Goal: Task Accomplishment & Management: Complete application form

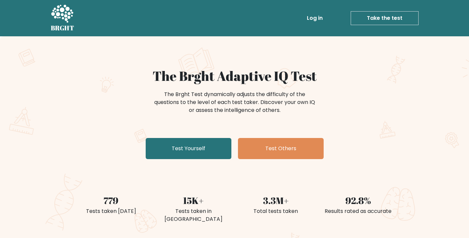
click at [202, 143] on link "Test Yourself" at bounding box center [189, 148] width 86 height 21
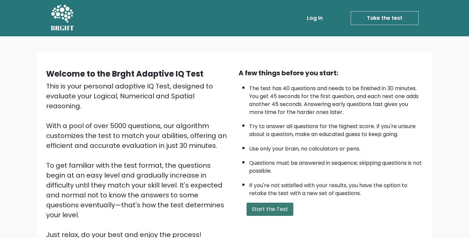
click at [270, 212] on button "Start the Test" at bounding box center [270, 208] width 47 height 13
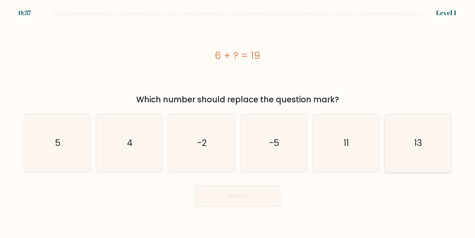
click at [428, 141] on icon "13" at bounding box center [417, 143] width 58 height 58
click at [238, 122] on input "f. 13" at bounding box center [237, 120] width 0 height 3
radio input "true"
click at [224, 198] on button "Next" at bounding box center [238, 195] width 86 height 21
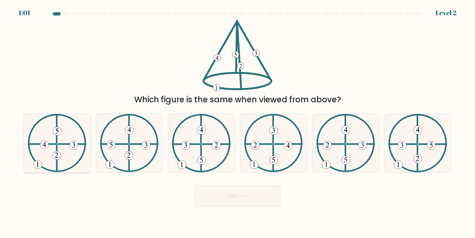
click at [62, 146] on icon at bounding box center [57, 143] width 59 height 58
click at [237, 122] on input "a." at bounding box center [237, 120] width 0 height 3
radio input "true"
click at [230, 196] on button "Next" at bounding box center [238, 195] width 86 height 21
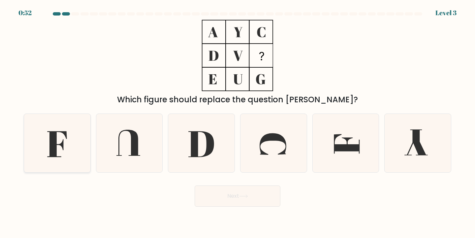
click at [62, 148] on icon at bounding box center [56, 144] width 19 height 26
click at [237, 122] on input "a." at bounding box center [237, 120] width 0 height 3
radio input "true"
click at [223, 194] on button "Next" at bounding box center [238, 195] width 86 height 21
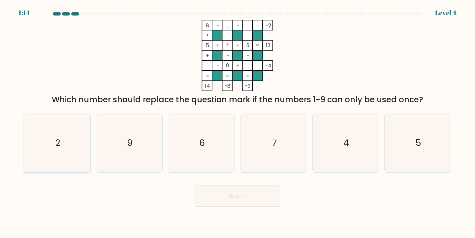
click at [72, 138] on icon "2" at bounding box center [57, 143] width 58 height 58
click at [237, 122] on input "a. 2" at bounding box center [237, 120] width 0 height 3
radio input "true"
click at [249, 192] on button "Next" at bounding box center [238, 195] width 86 height 21
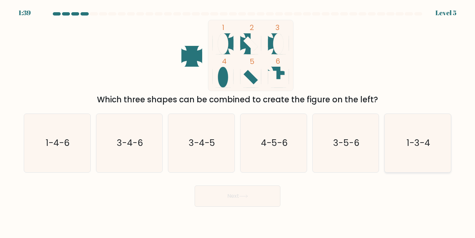
click at [389, 147] on icon "1-3-4" at bounding box center [417, 143] width 58 height 58
click at [238, 122] on input "f. 1-3-4" at bounding box center [237, 120] width 0 height 3
radio input "true"
click at [257, 187] on button "Next" at bounding box center [238, 195] width 86 height 21
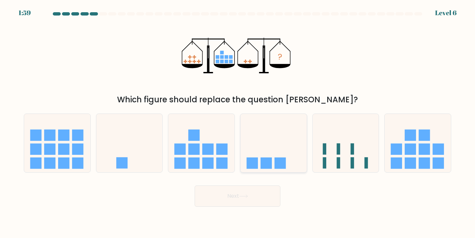
click at [283, 158] on rect at bounding box center [279, 162] width 11 height 11
click at [238, 122] on input "d." at bounding box center [237, 120] width 0 height 3
radio input "true"
click at [248, 195] on icon at bounding box center [243, 196] width 9 height 4
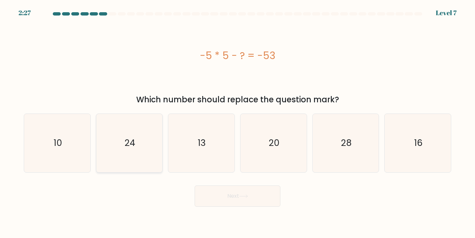
click at [125, 140] on text "24" at bounding box center [130, 143] width 11 height 12
click at [237, 122] on input "b. 24" at bounding box center [237, 120] width 0 height 3
radio input "true"
click at [235, 196] on button "Next" at bounding box center [238, 195] width 86 height 21
